Goal: Task Accomplishment & Management: Manage account settings

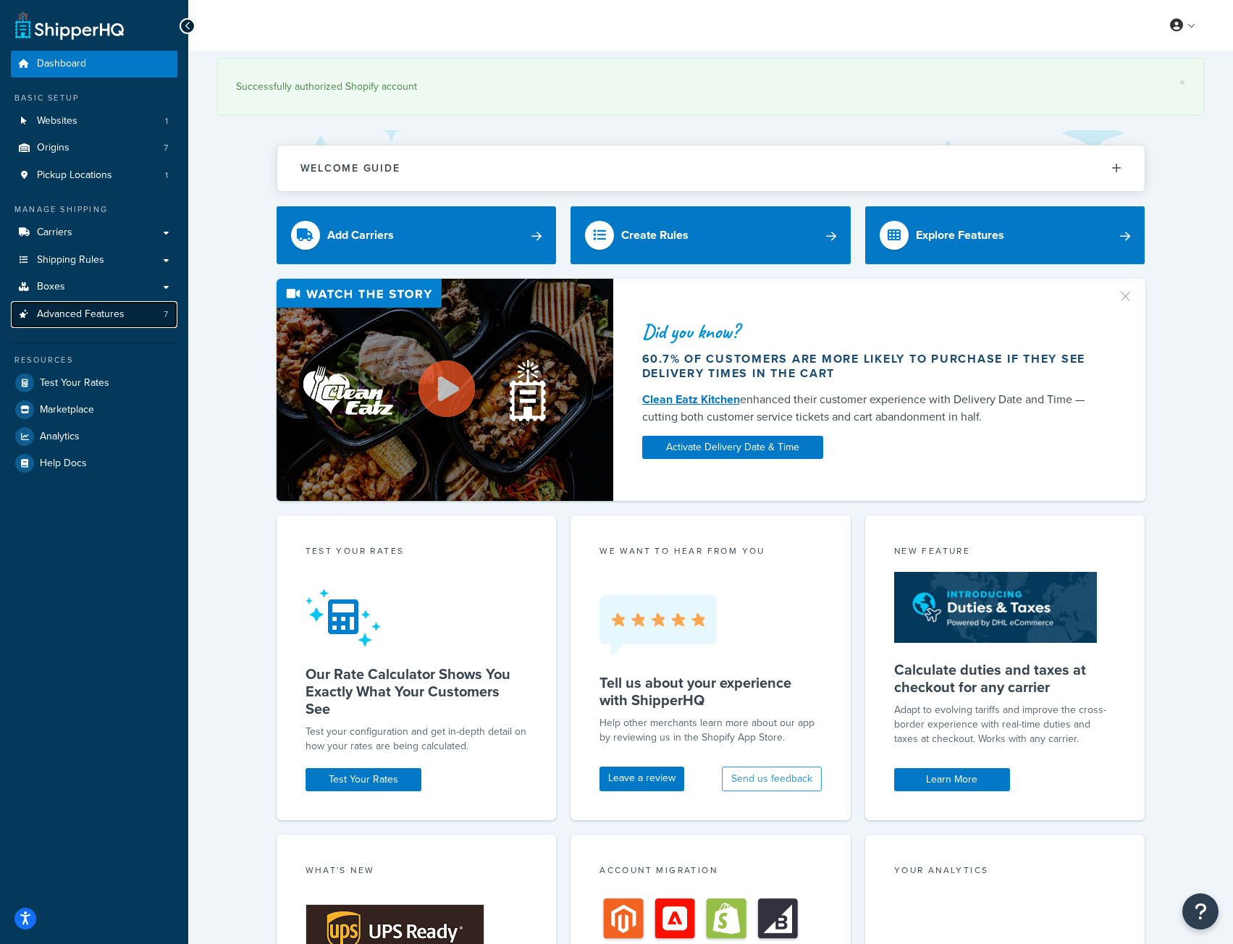
click at [60, 314] on span "Advanced Features" at bounding box center [81, 315] width 88 height 12
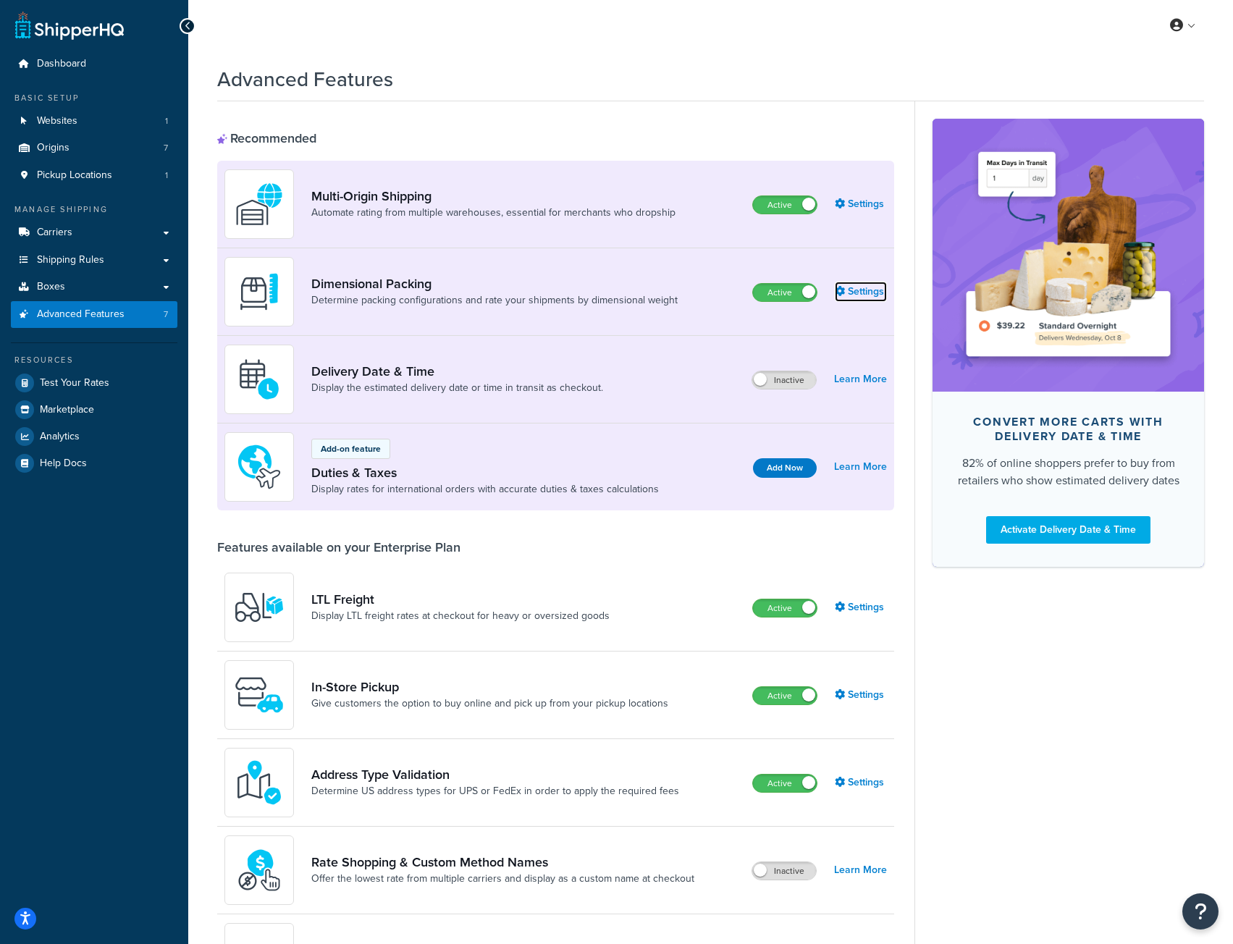
click at [881, 288] on link "Settings" at bounding box center [861, 292] width 52 height 20
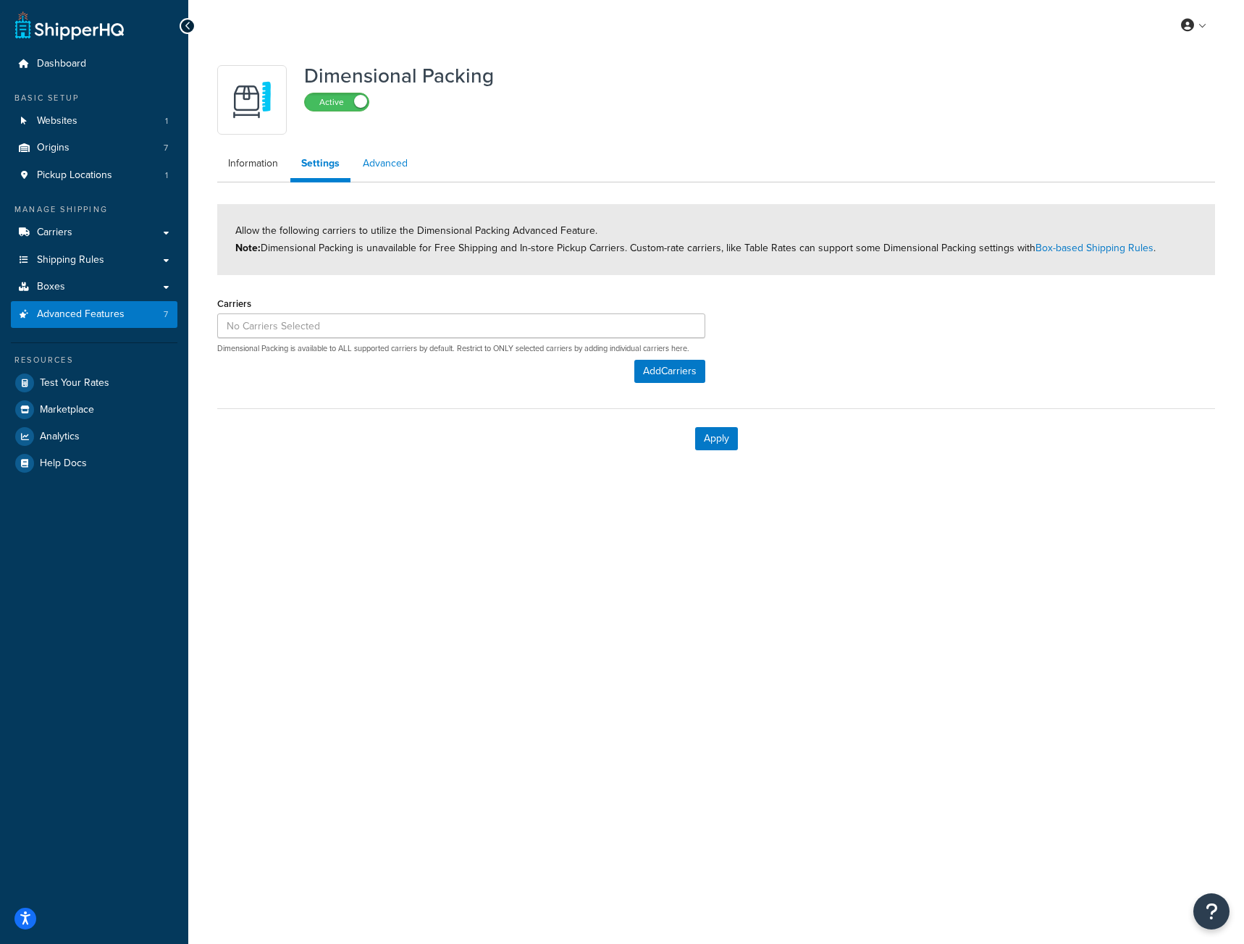
click at [391, 165] on link "Advanced" at bounding box center [385, 163] width 67 height 29
select select "false"
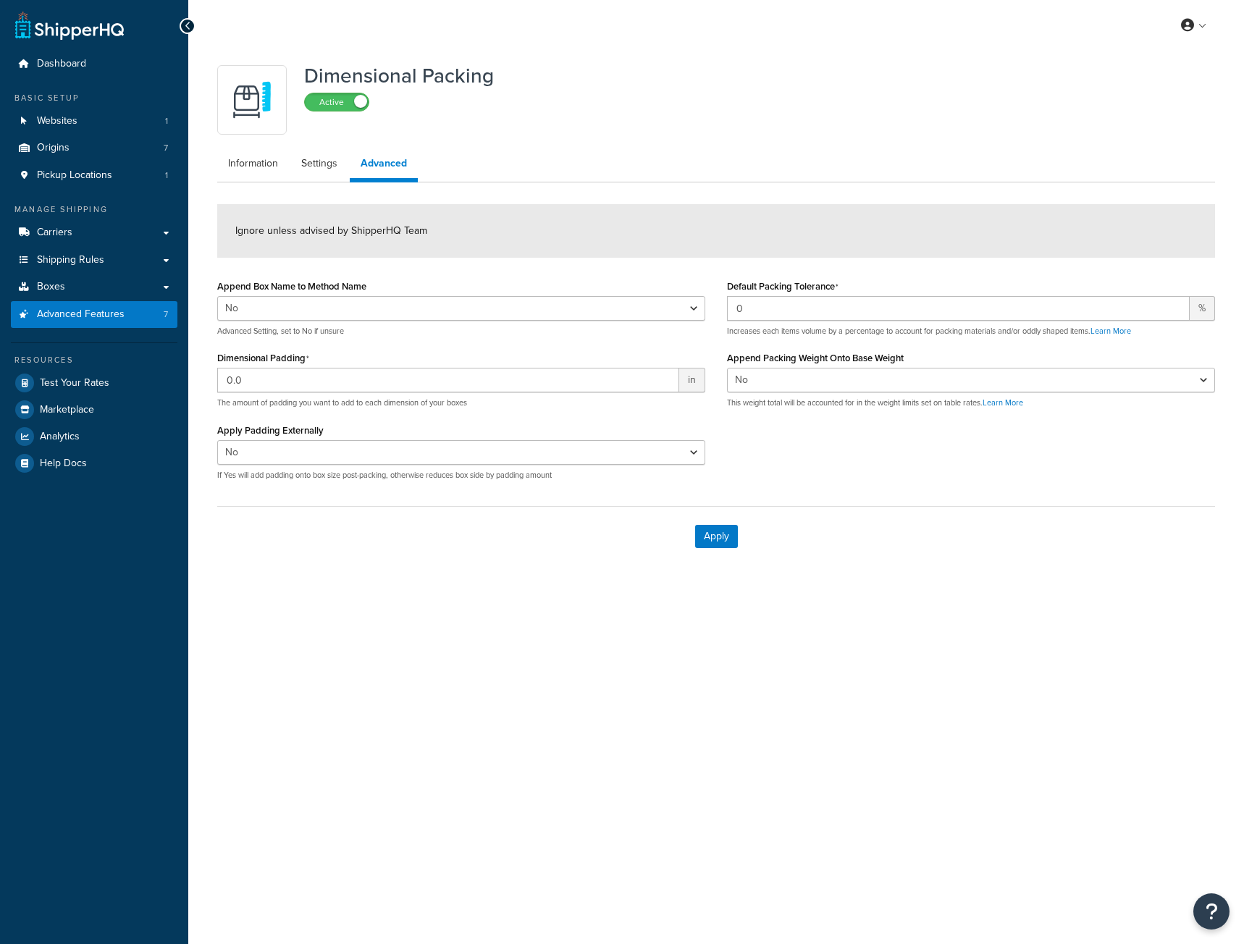
select select "false"
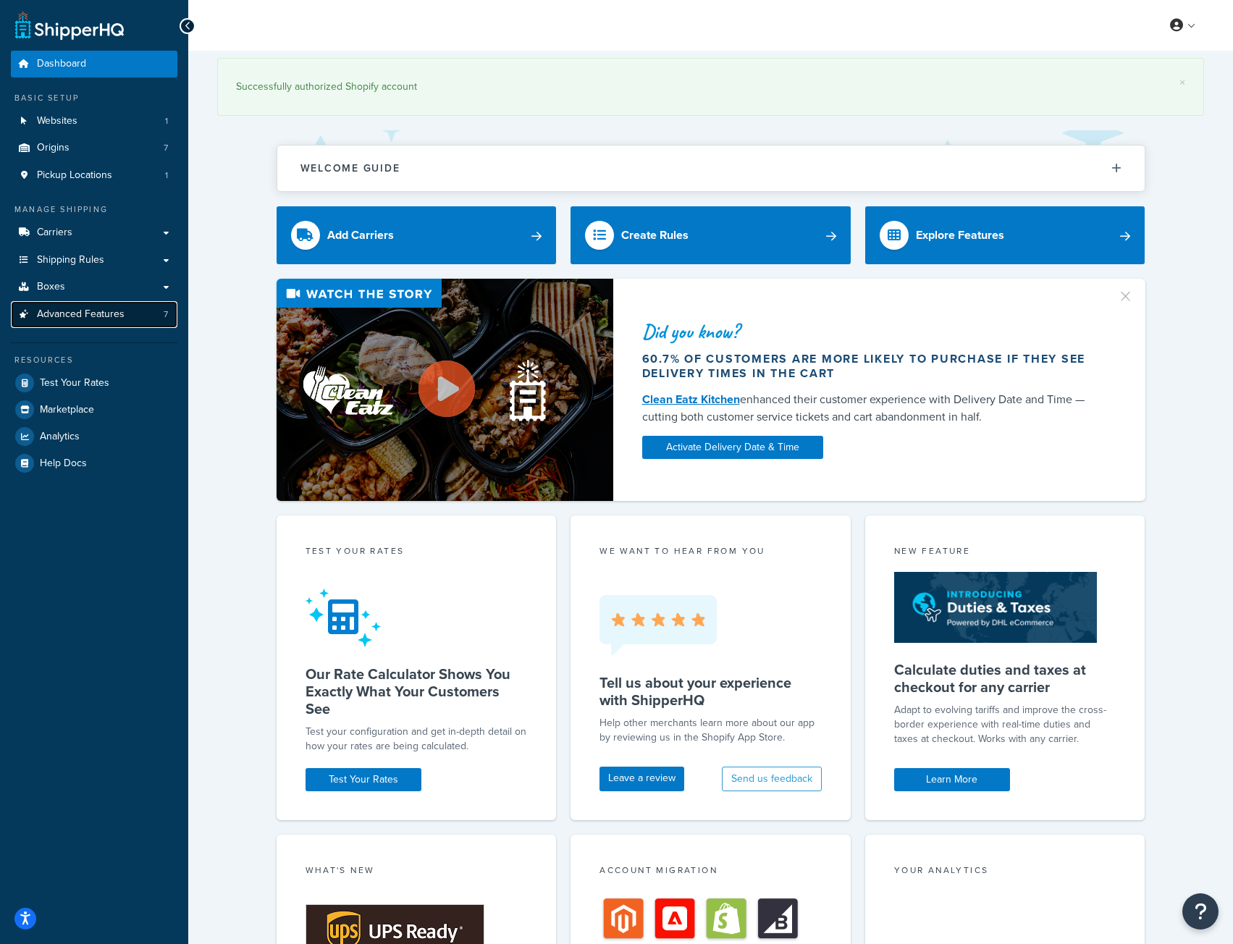
click at [60, 311] on span "Advanced Features" at bounding box center [81, 315] width 88 height 12
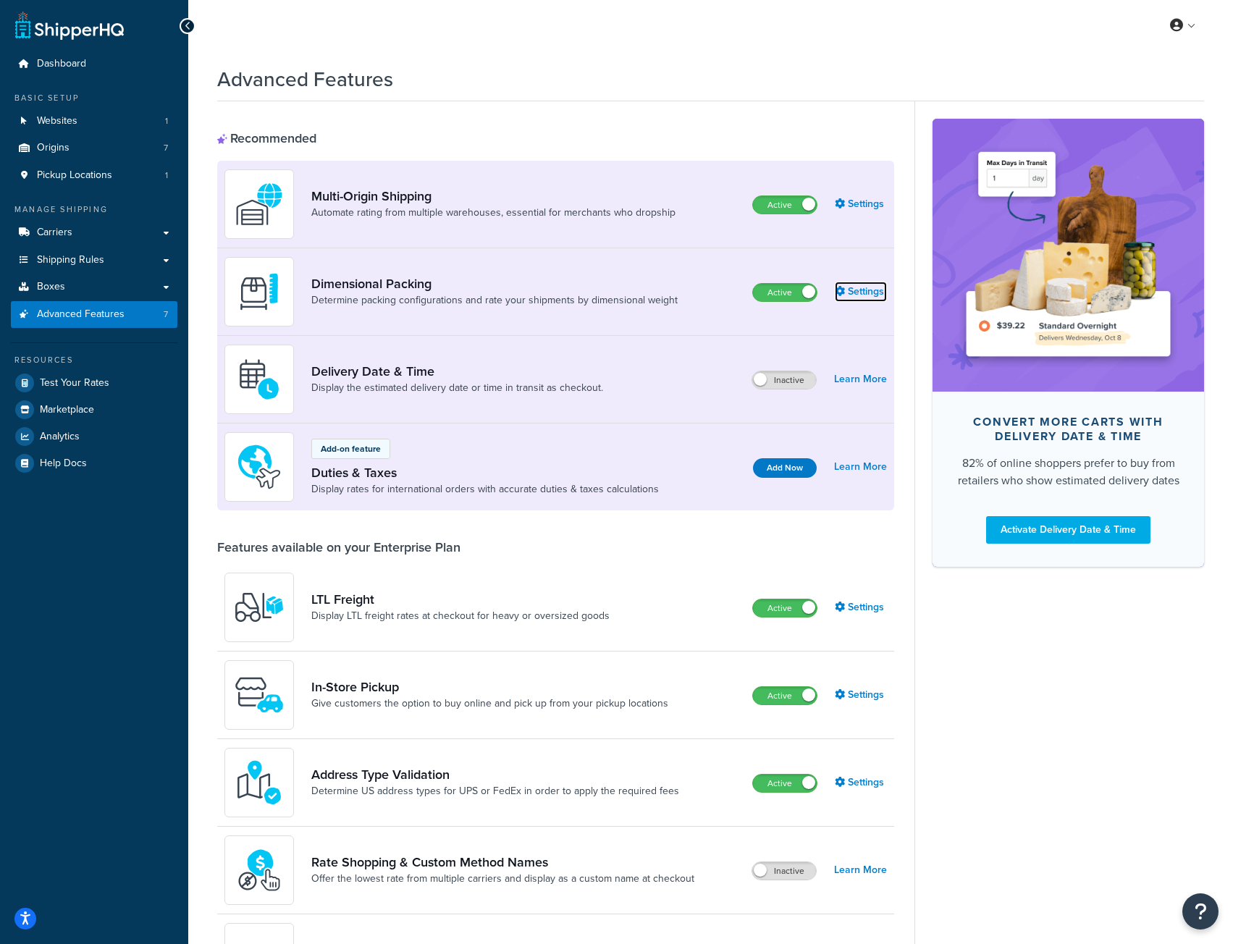
click at [871, 295] on link "Settings" at bounding box center [861, 292] width 52 height 20
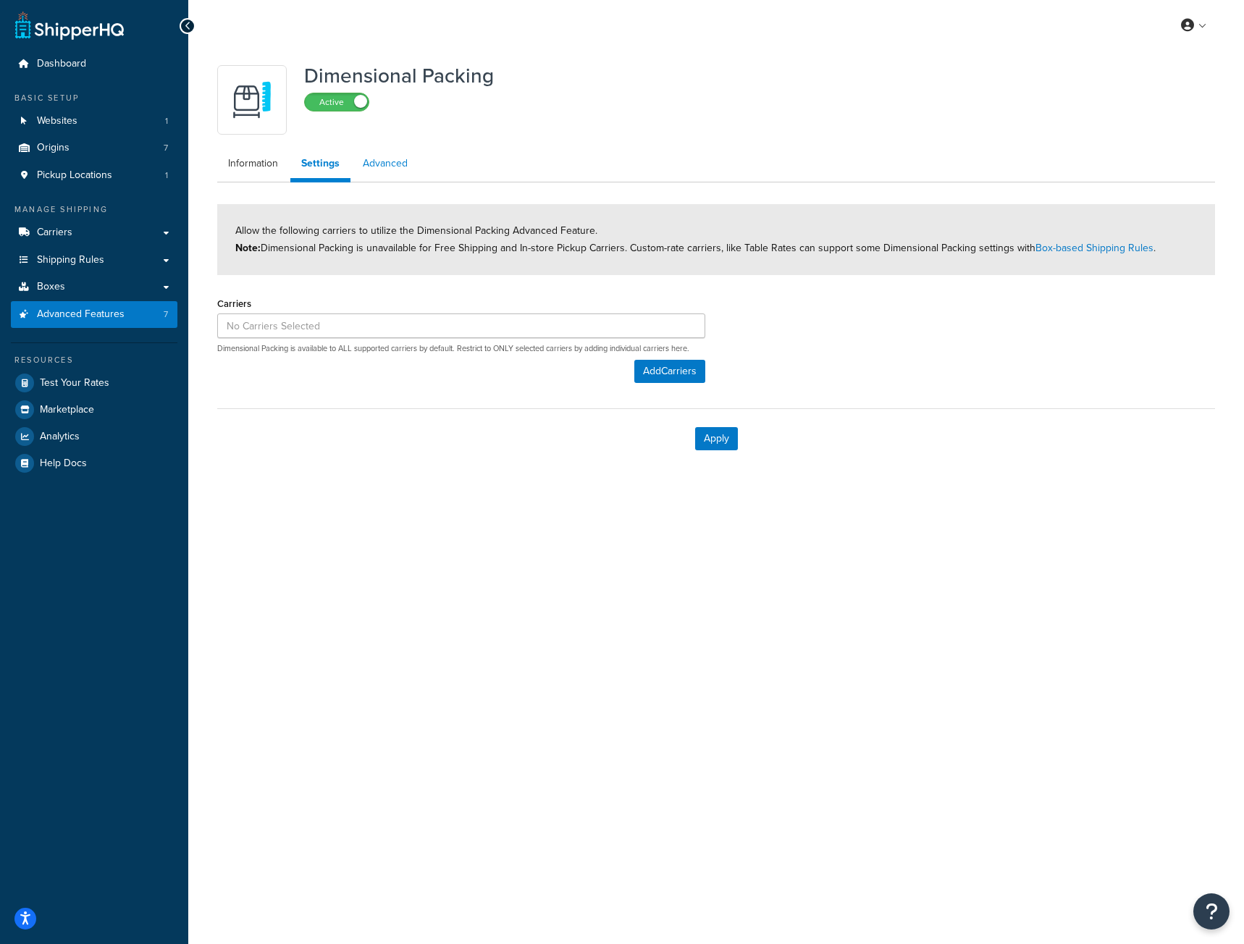
click at [384, 157] on link "Advanced" at bounding box center [385, 163] width 67 height 29
select select "false"
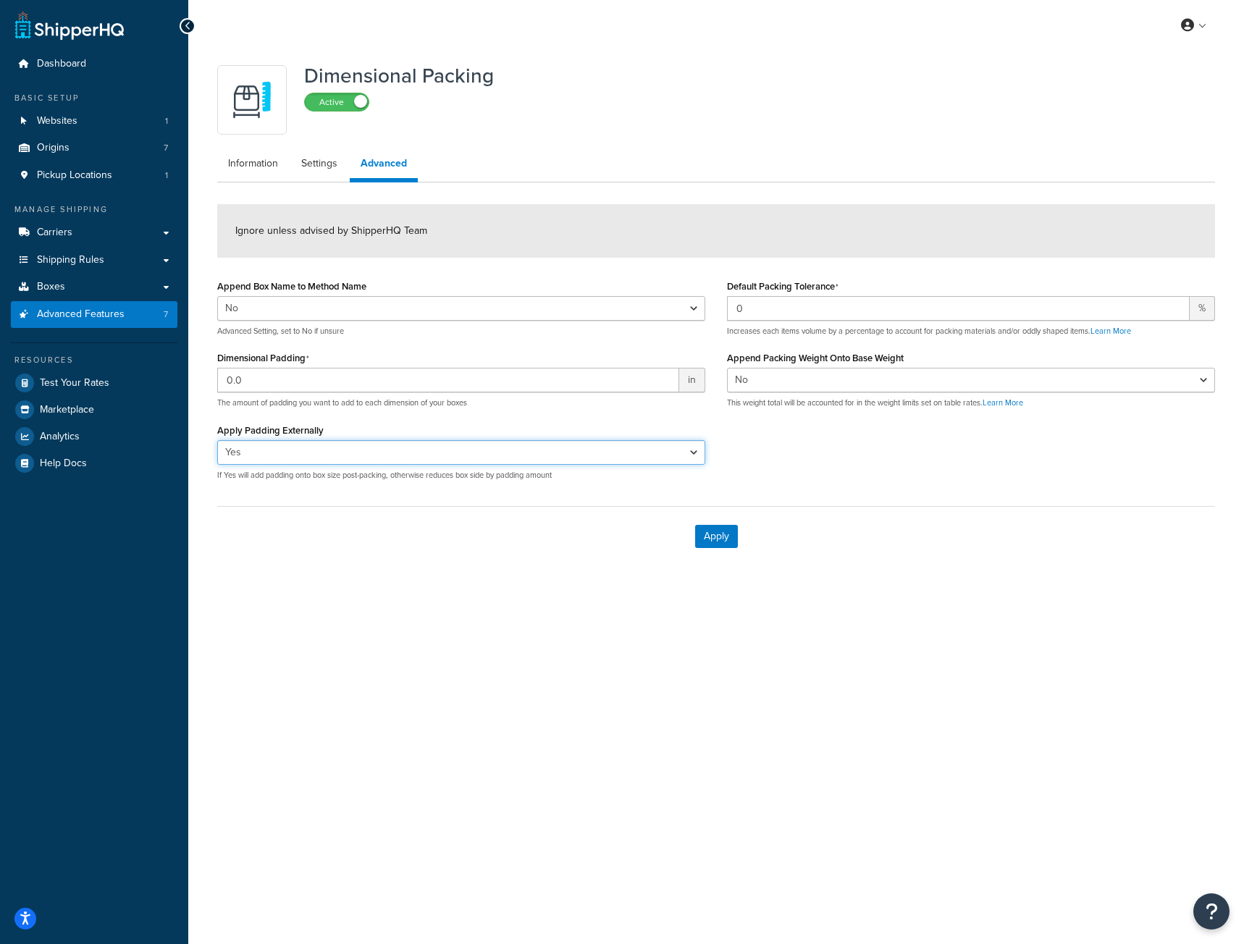
click at [232, 448] on select "Yes No" at bounding box center [461, 452] width 488 height 25
select select "false"
click at [217, 440] on select "Yes No" at bounding box center [461, 452] width 488 height 25
click at [707, 539] on button "Apply" at bounding box center [716, 536] width 43 height 23
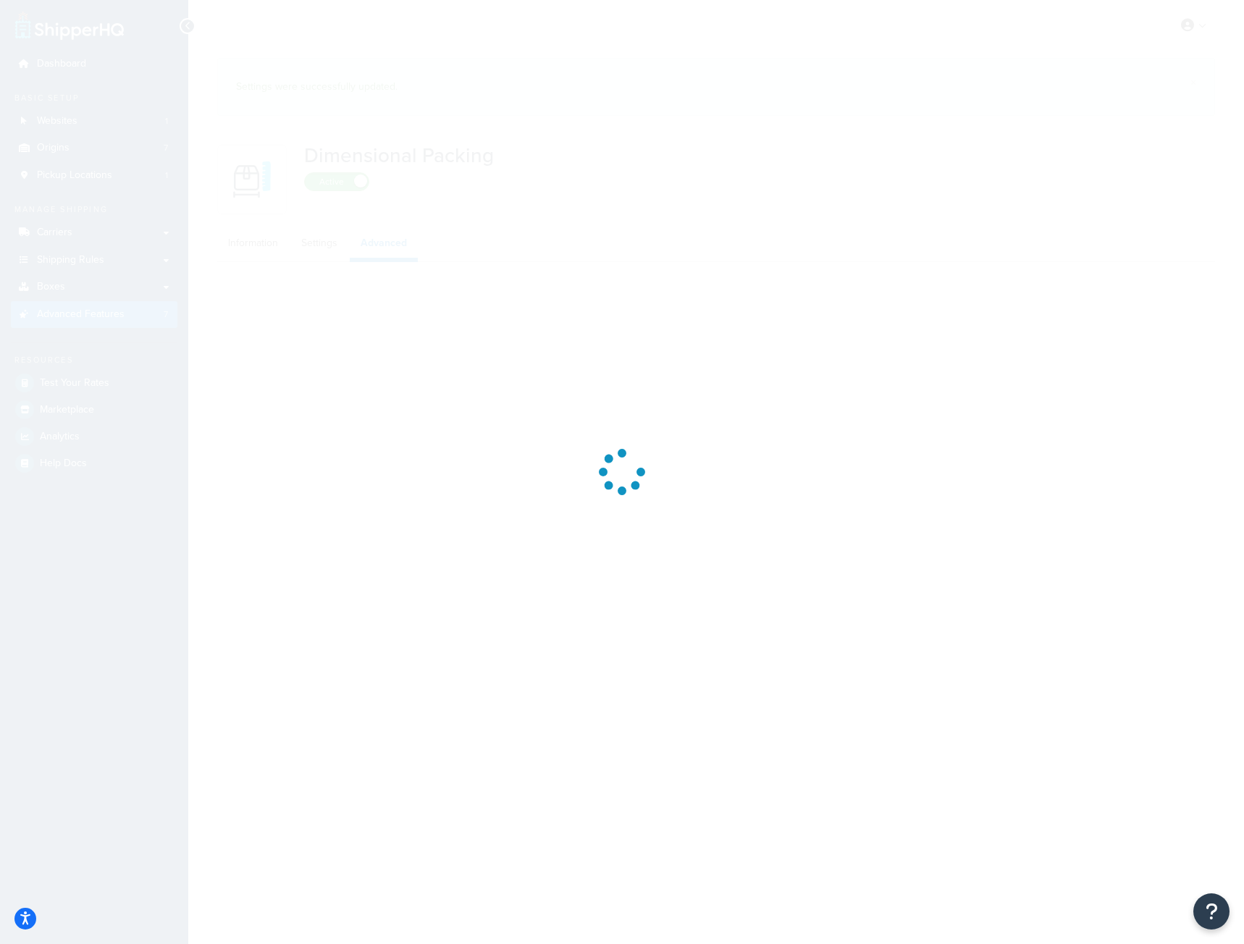
select select "false"
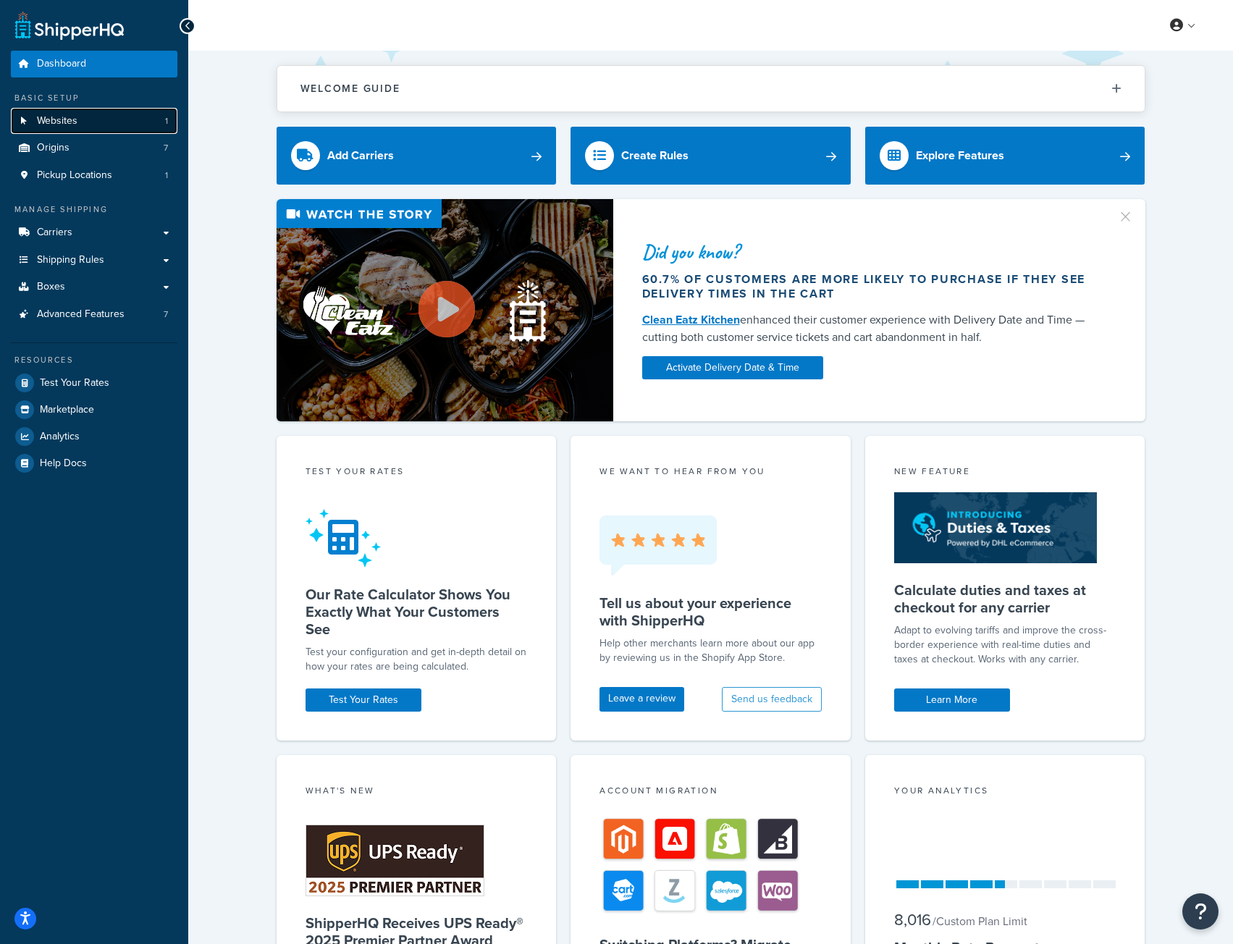
click at [53, 120] on span "Websites" at bounding box center [57, 121] width 41 height 12
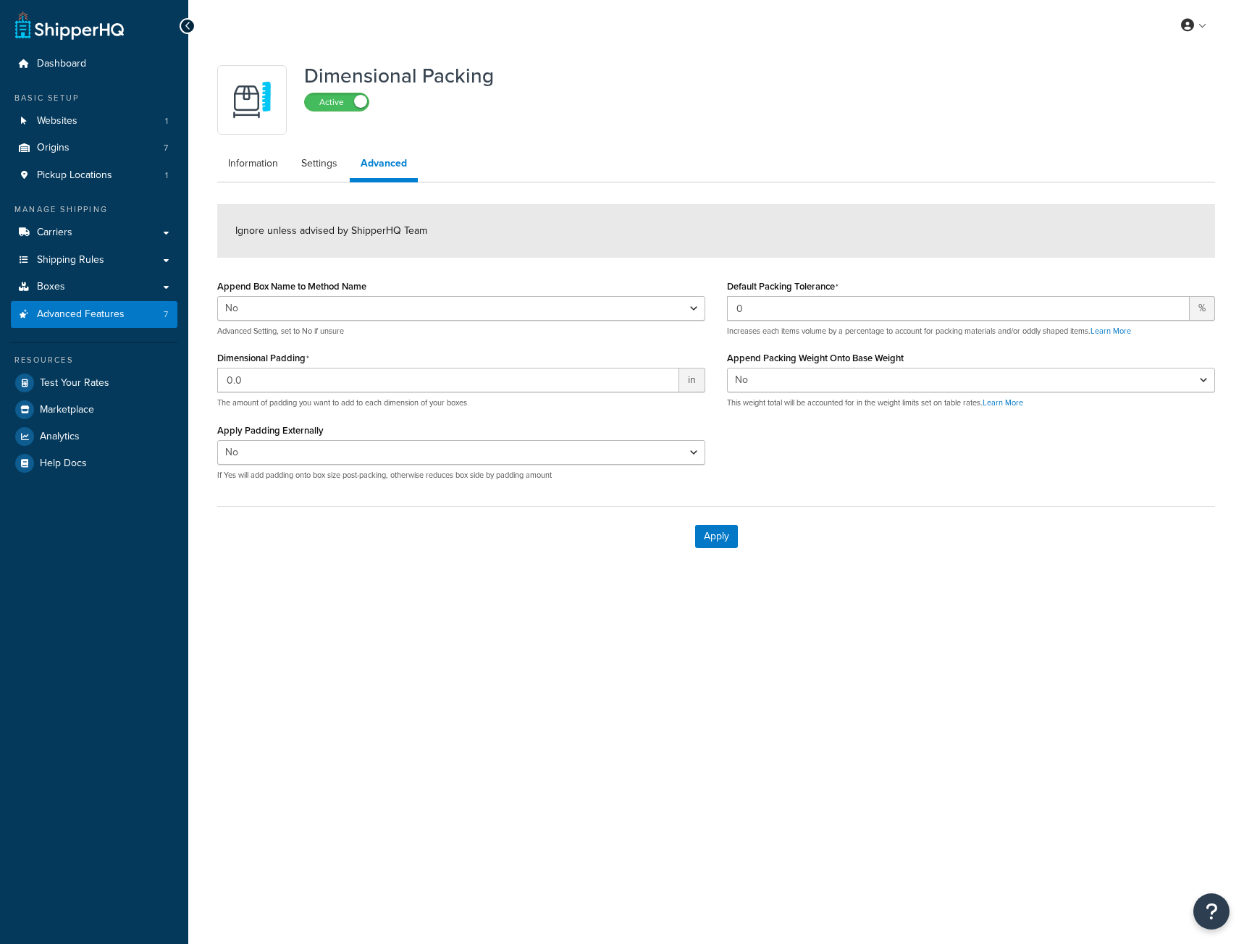
select select "false"
click at [93, 120] on link "Websites 1" at bounding box center [94, 121] width 167 height 27
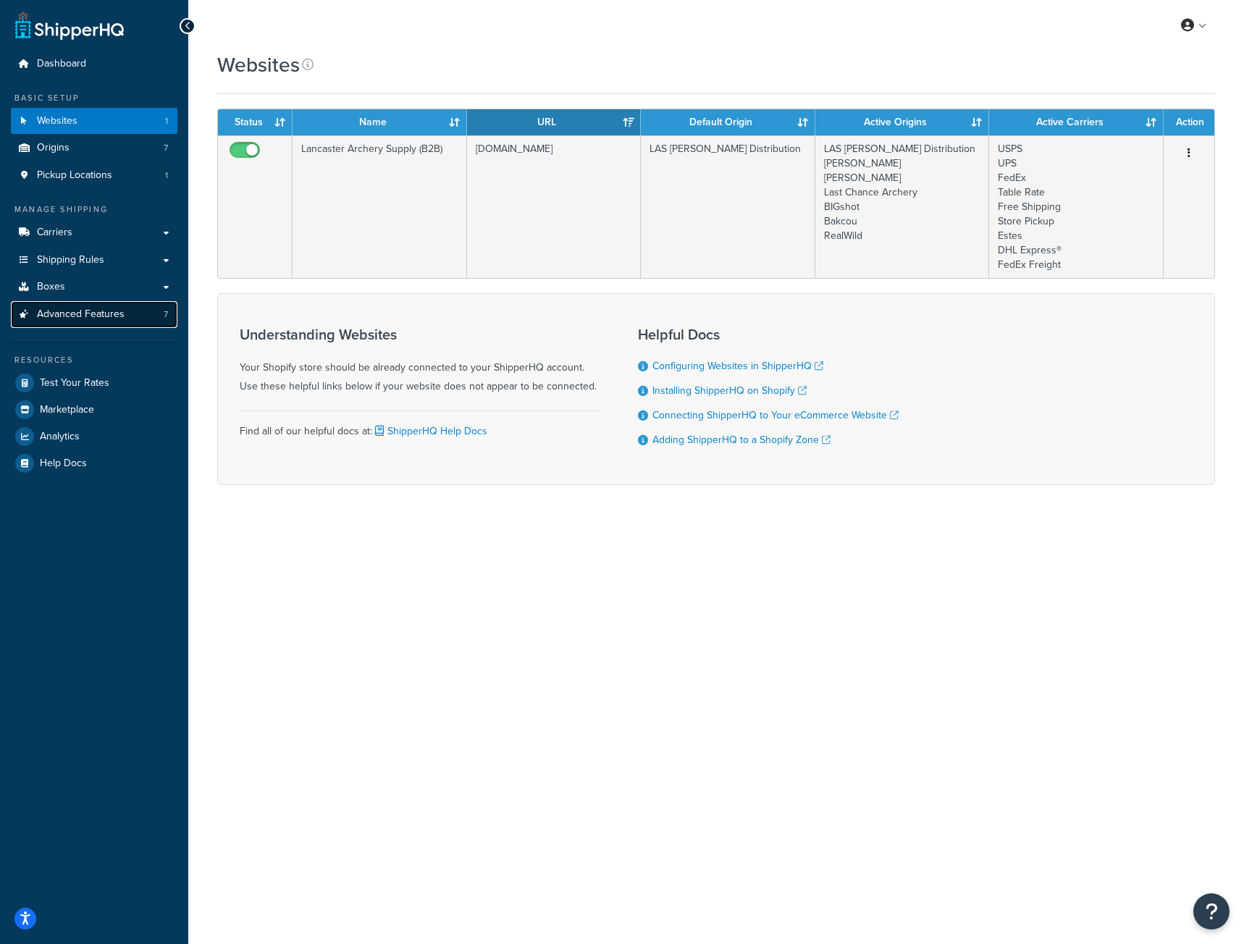
click at [70, 313] on span "Advanced Features" at bounding box center [81, 315] width 88 height 12
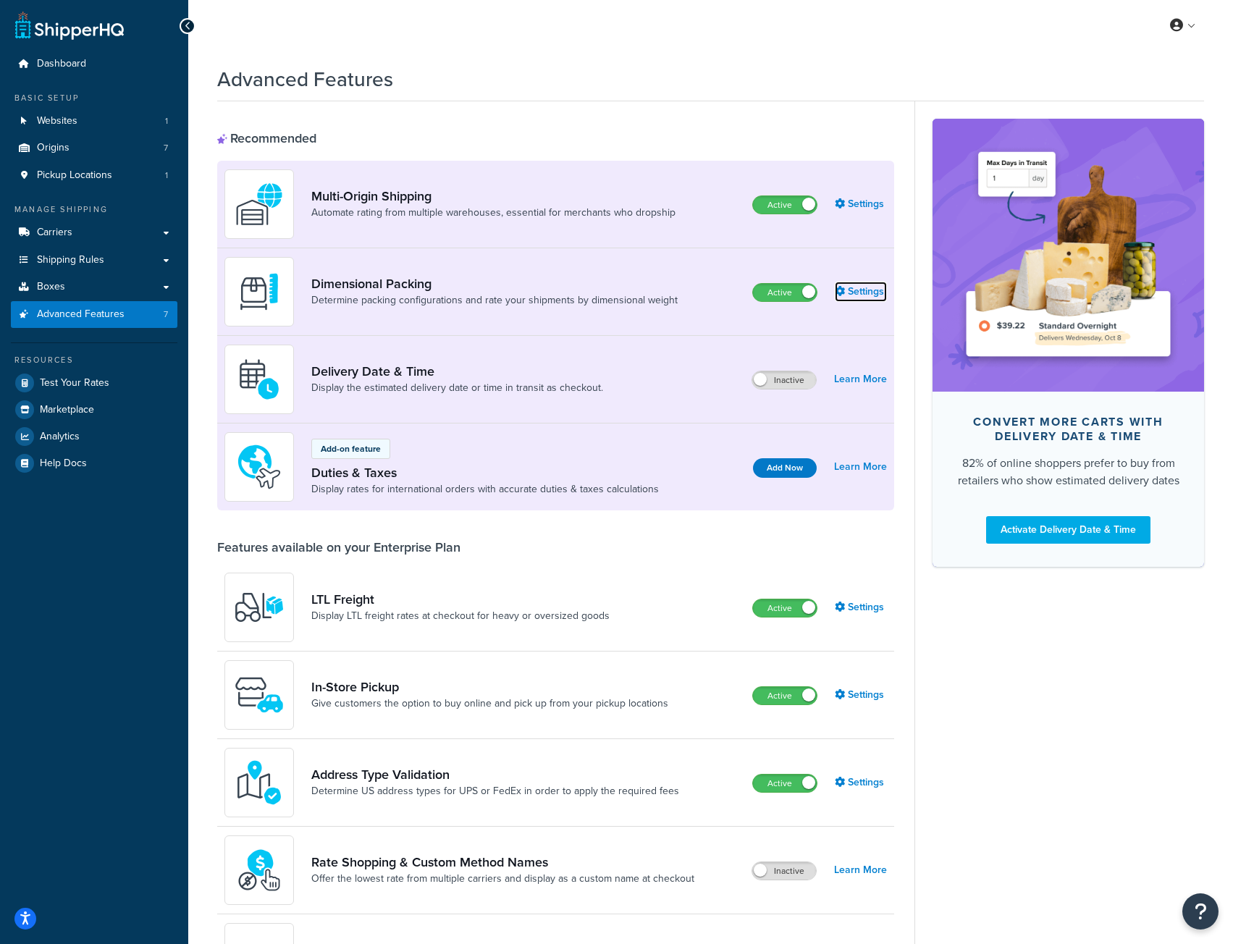
click at [859, 295] on link "Settings" at bounding box center [861, 292] width 52 height 20
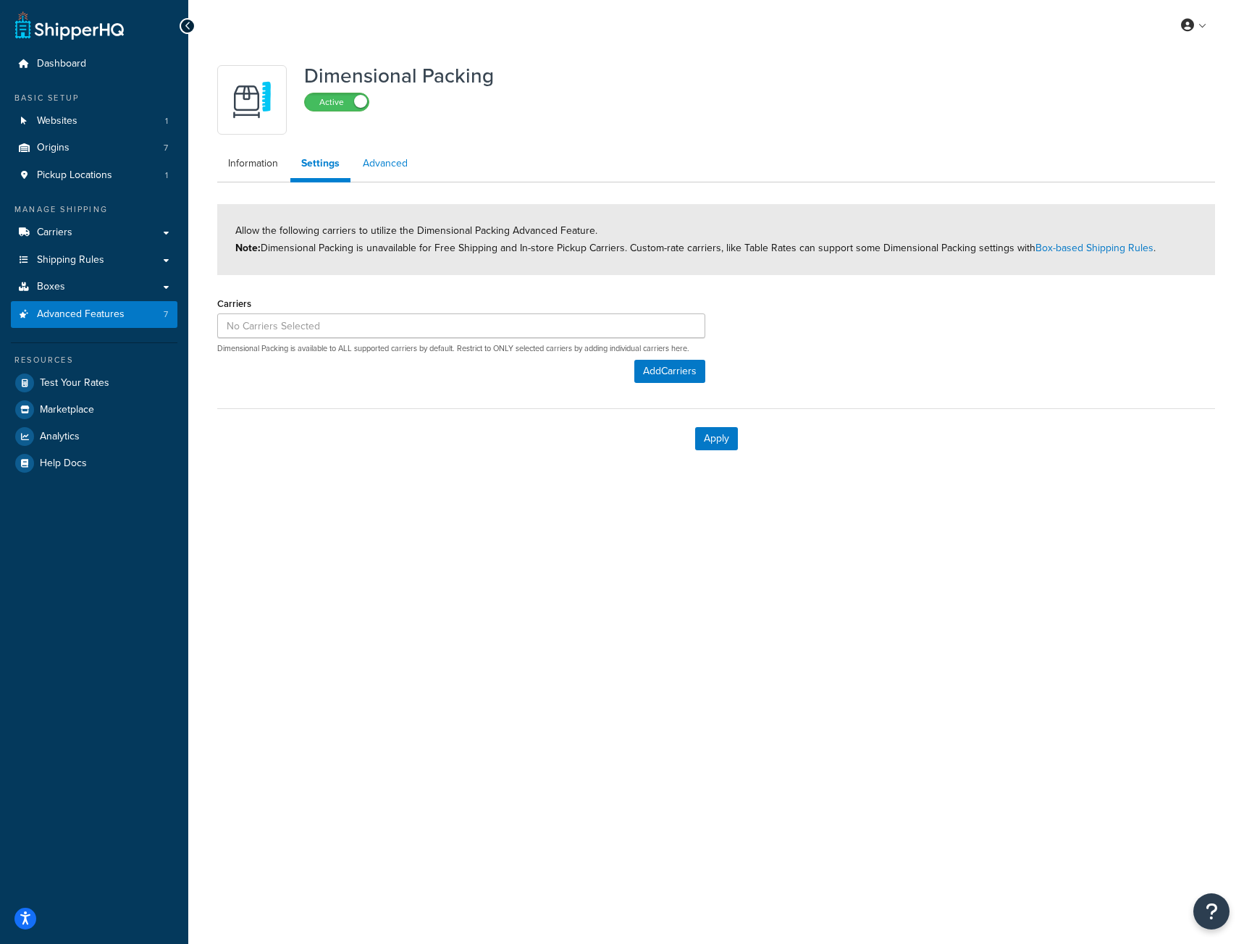
click at [396, 170] on link "Advanced" at bounding box center [385, 163] width 67 height 29
select select "false"
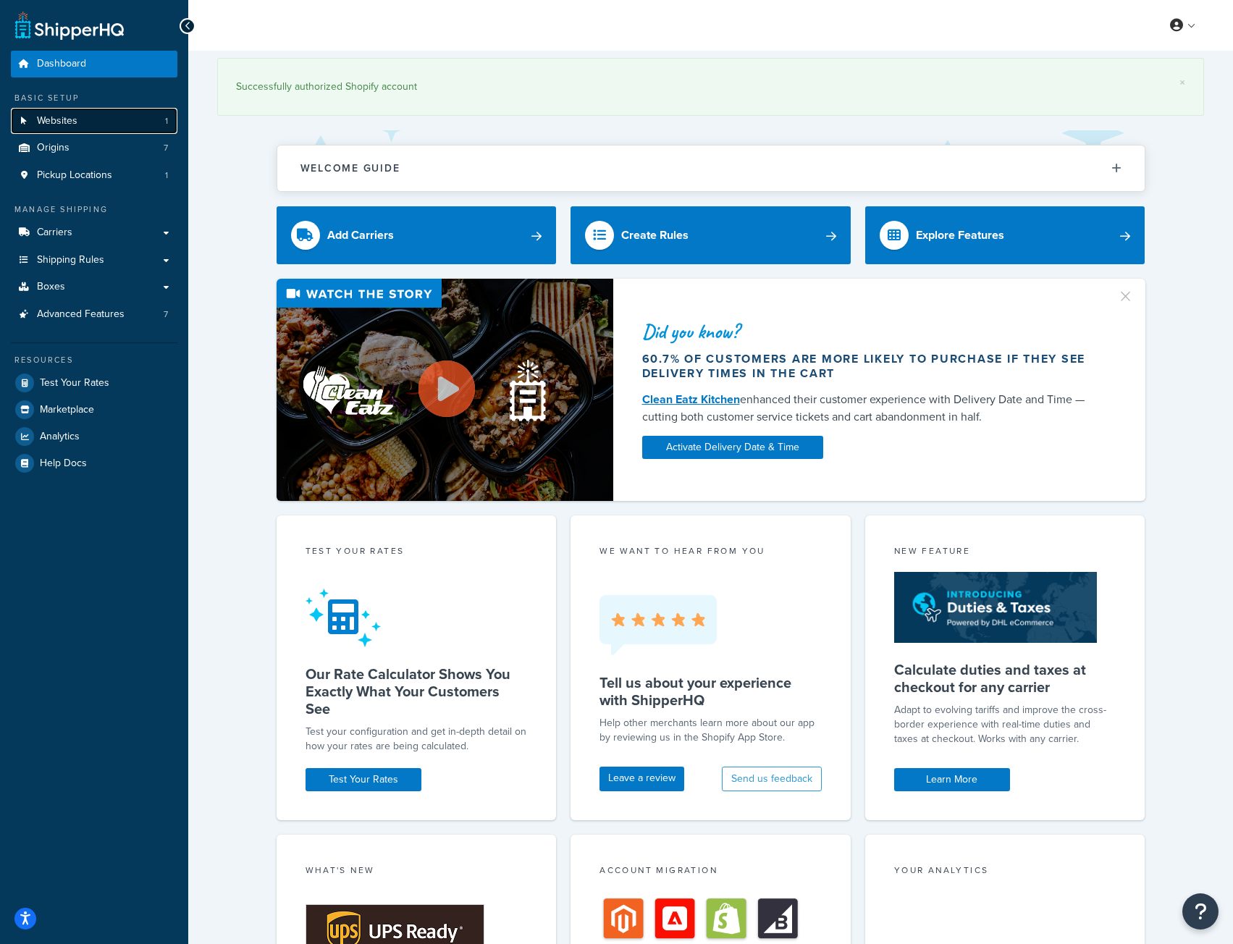
click at [59, 122] on span "Websites" at bounding box center [57, 121] width 41 height 12
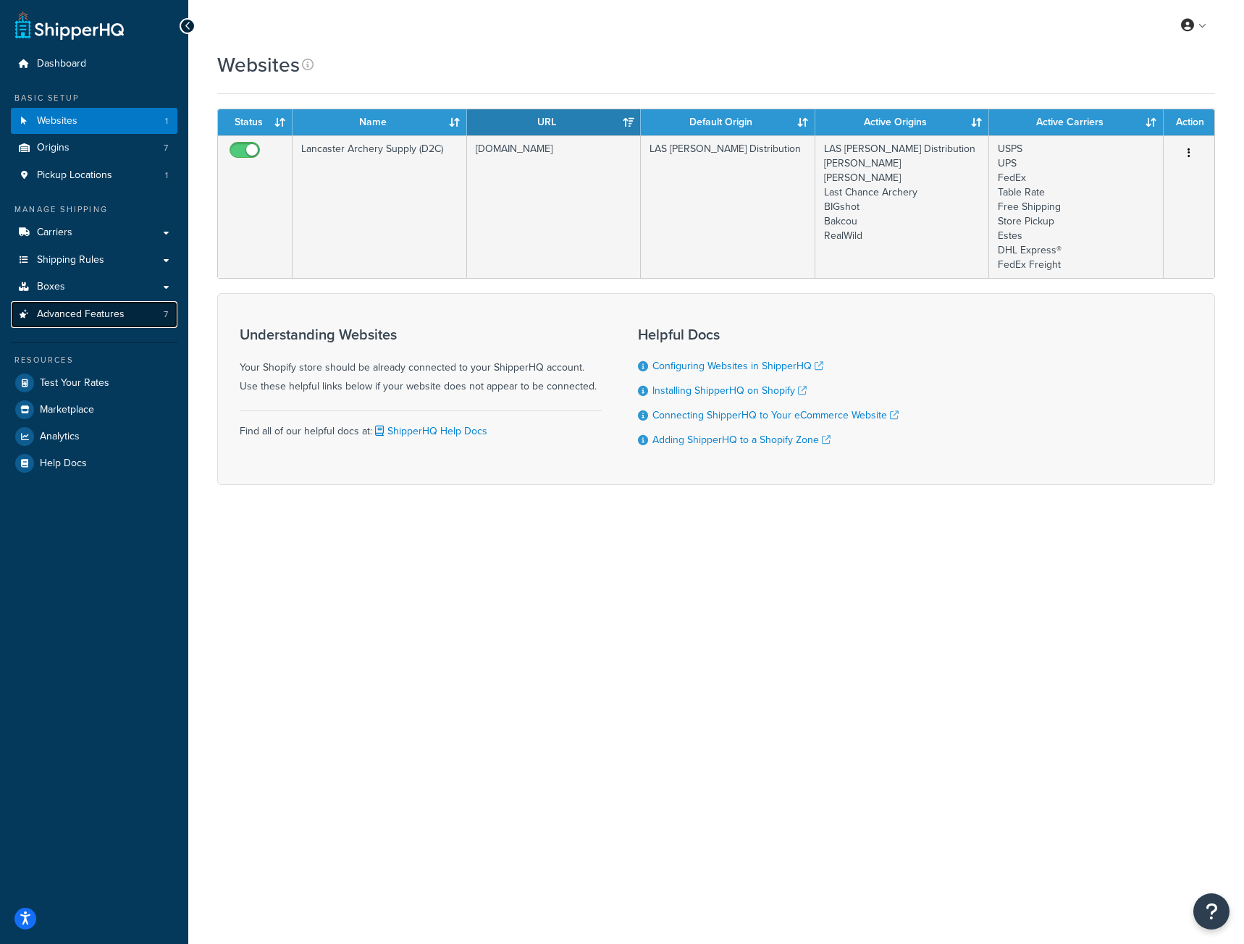
click at [59, 312] on span "Advanced Features" at bounding box center [81, 315] width 88 height 12
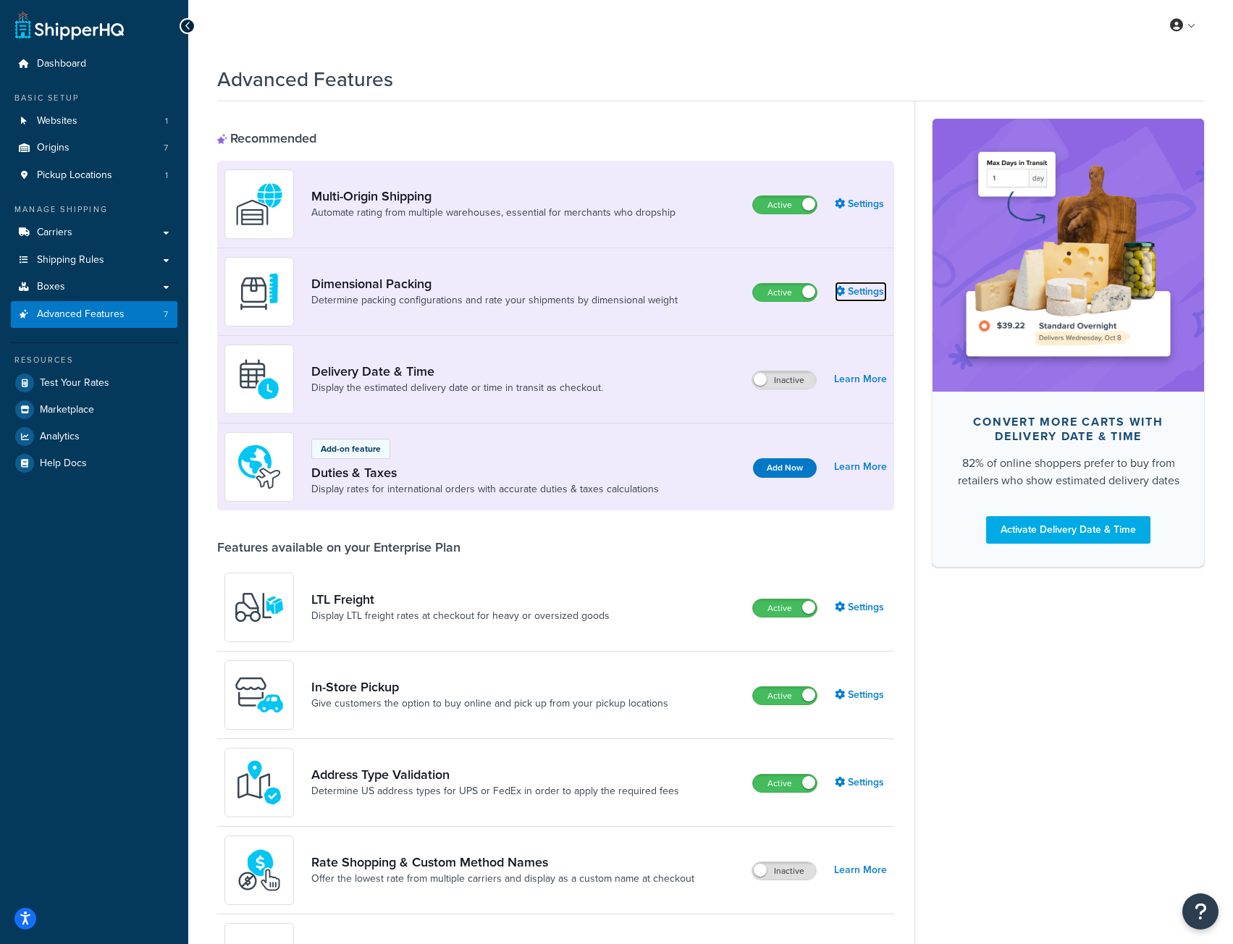
click at [864, 291] on link "Settings" at bounding box center [861, 292] width 52 height 20
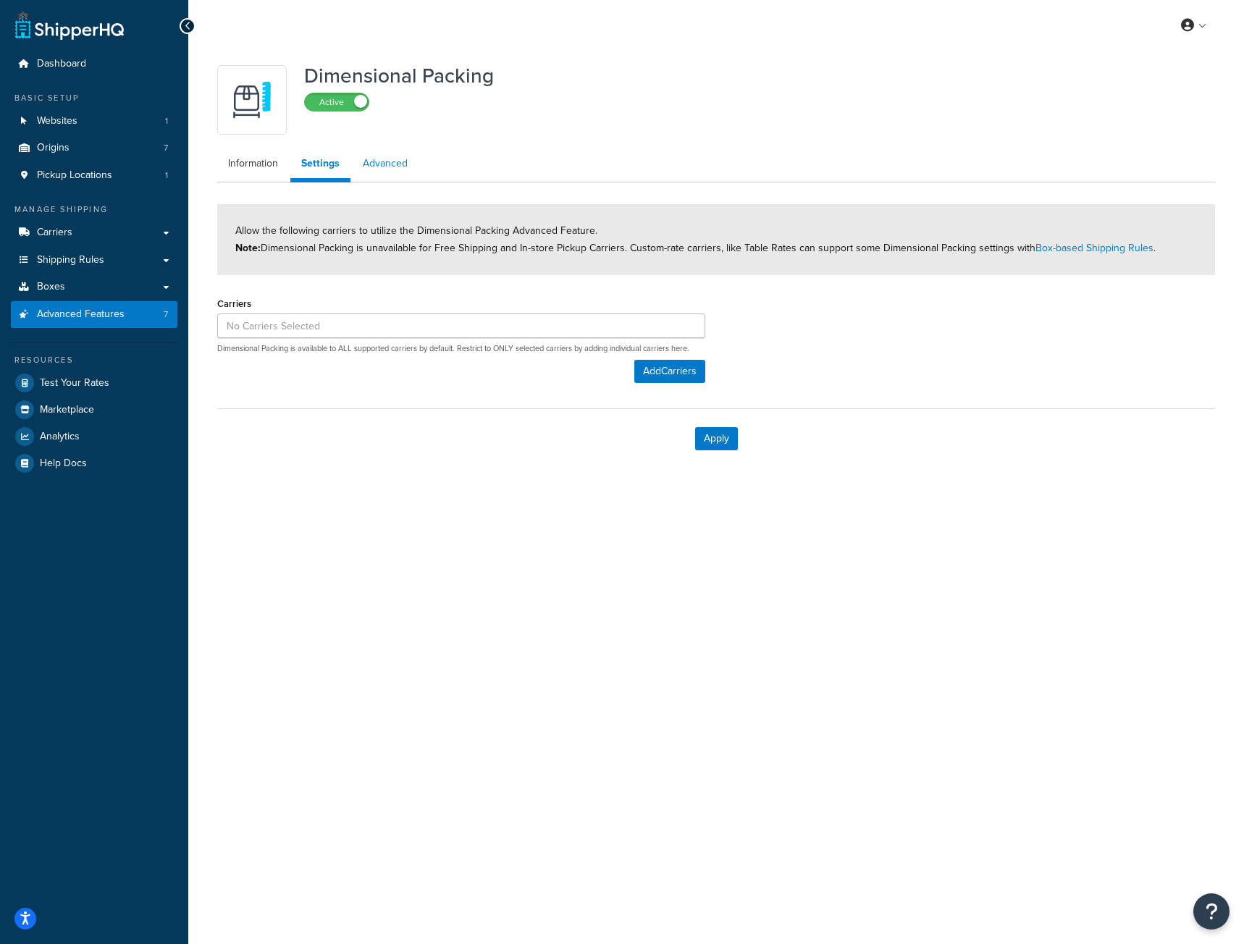
click at [380, 164] on link "Advanced" at bounding box center [385, 163] width 67 height 29
select select "false"
